Goal: Understand process/instructions: Learn how to perform a task or action

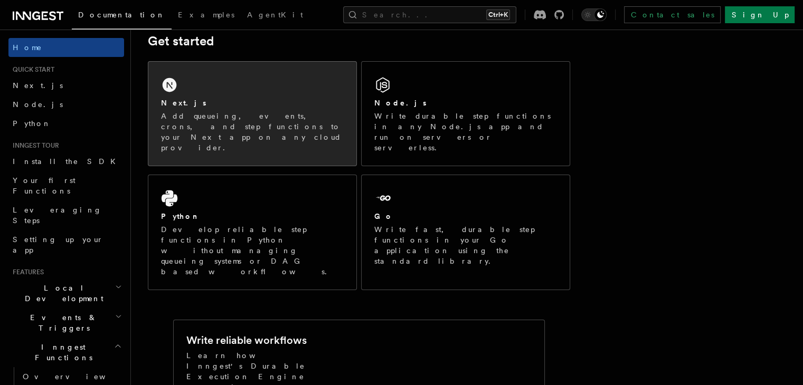
click at [287, 99] on div "Next.js" at bounding box center [252, 103] width 183 height 11
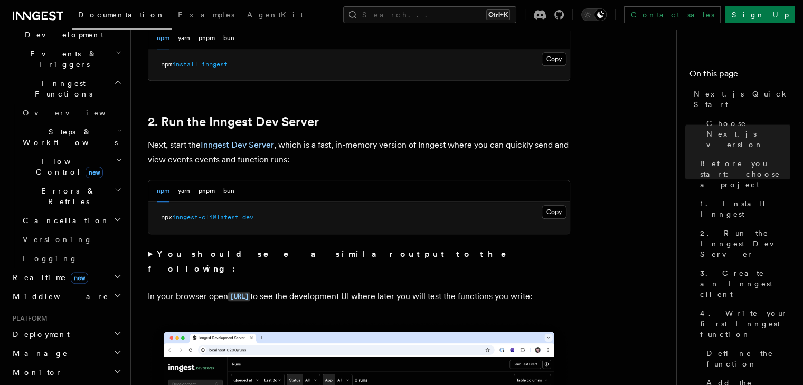
scroll to position [686, 0]
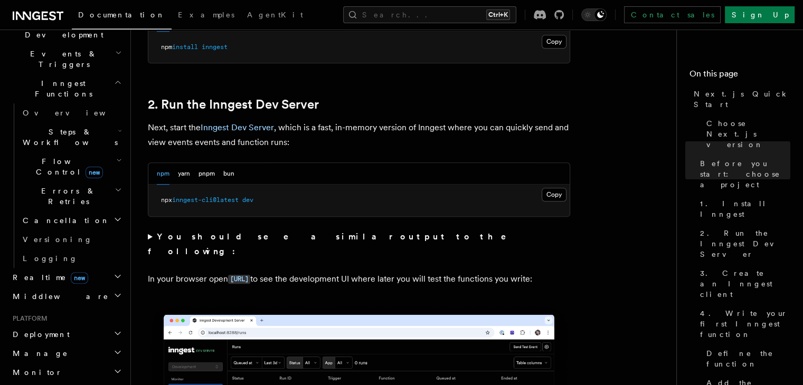
click at [524, 205] on pre "npx inngest-cli@latest dev" at bounding box center [358, 201] width 421 height 32
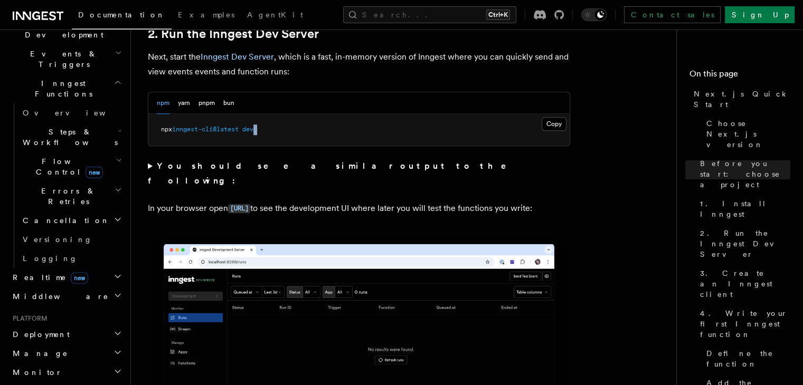
scroll to position [739, 0]
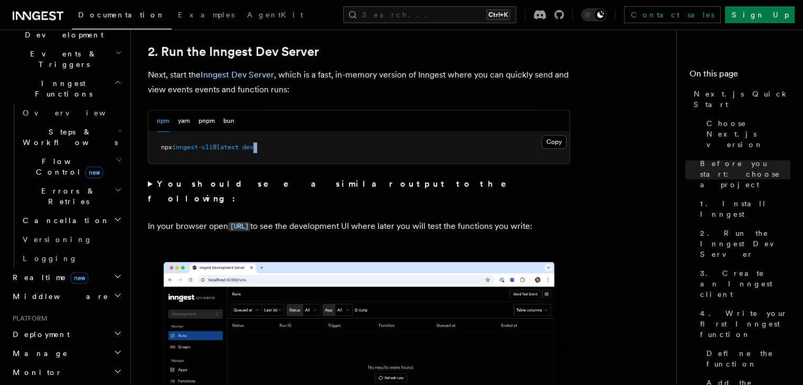
click at [551, 143] on button "Copy Copied" at bounding box center [554, 142] width 25 height 14
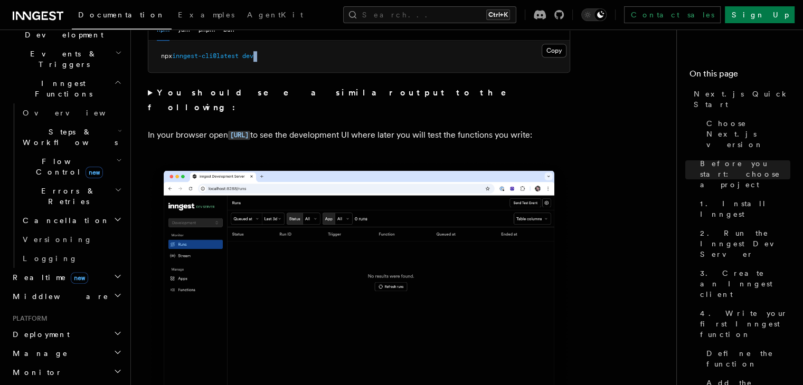
scroll to position [845, 0]
